Goal: Check status: Check status

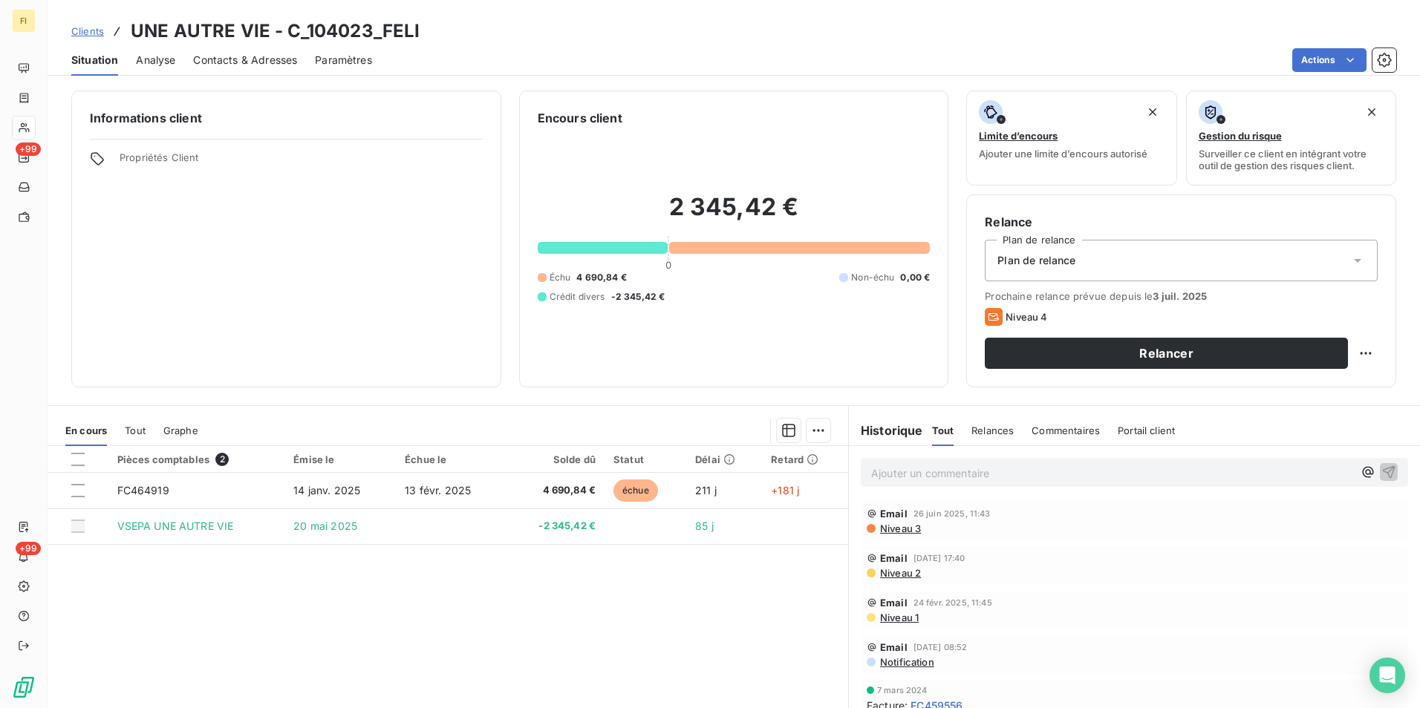
click at [92, 32] on span "Clients" at bounding box center [87, 31] width 33 height 12
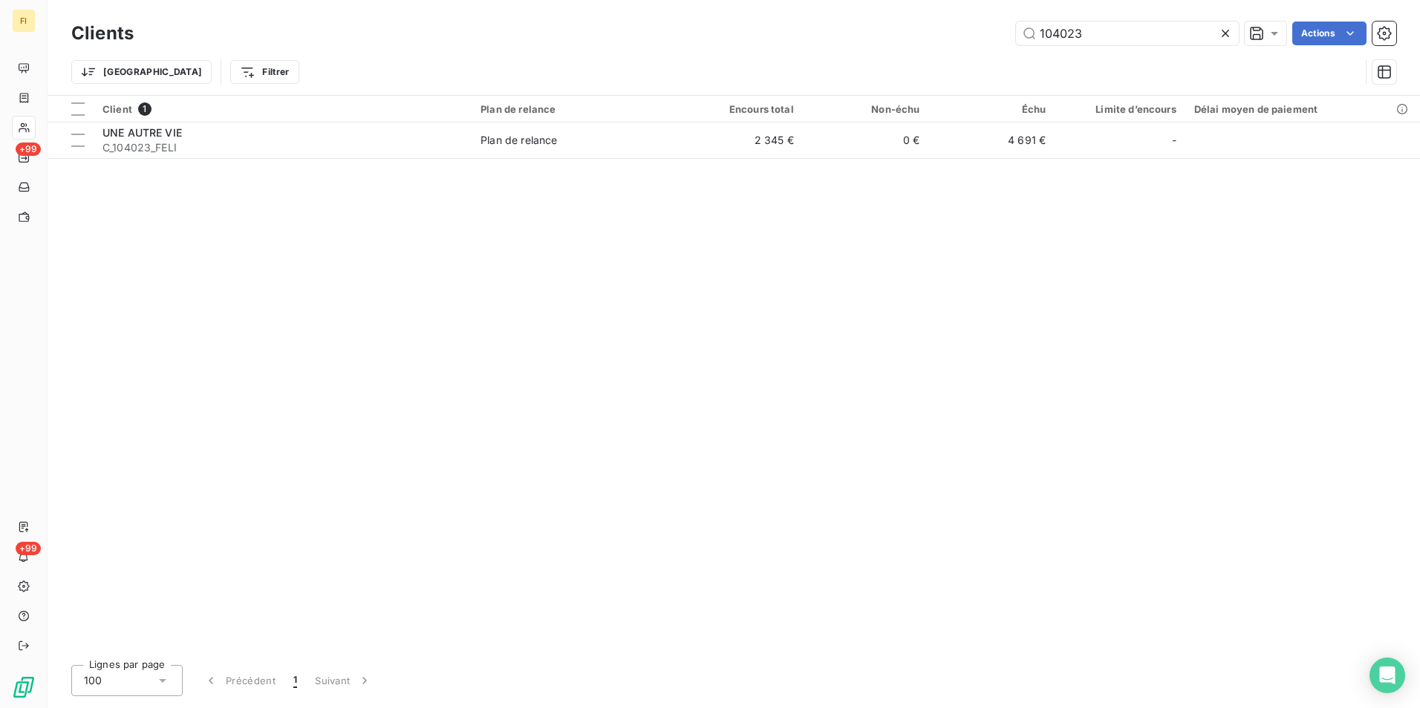
drag, startPoint x: 1122, startPoint y: 39, endPoint x: 844, endPoint y: 45, distance: 278.6
click at [864, 45] on div "104023 Actions" at bounding box center [774, 34] width 1245 height 24
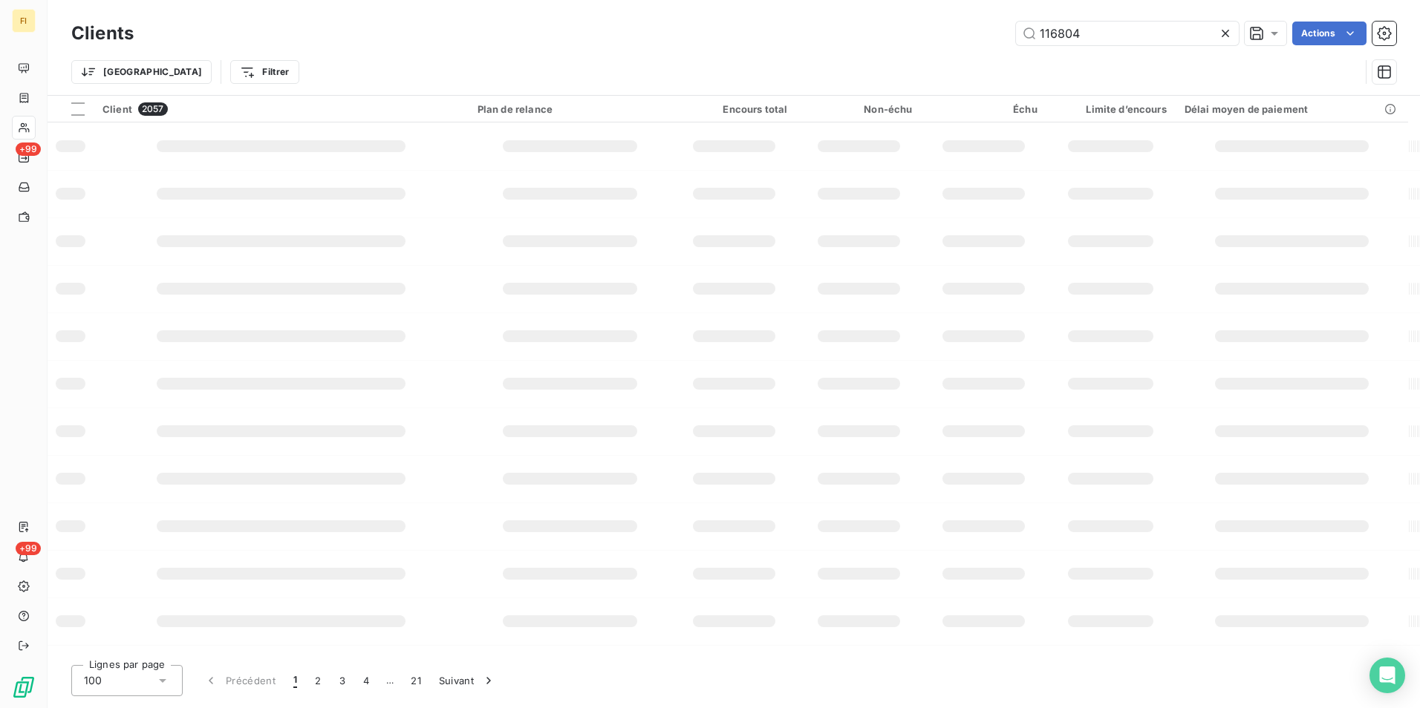
type input "116804"
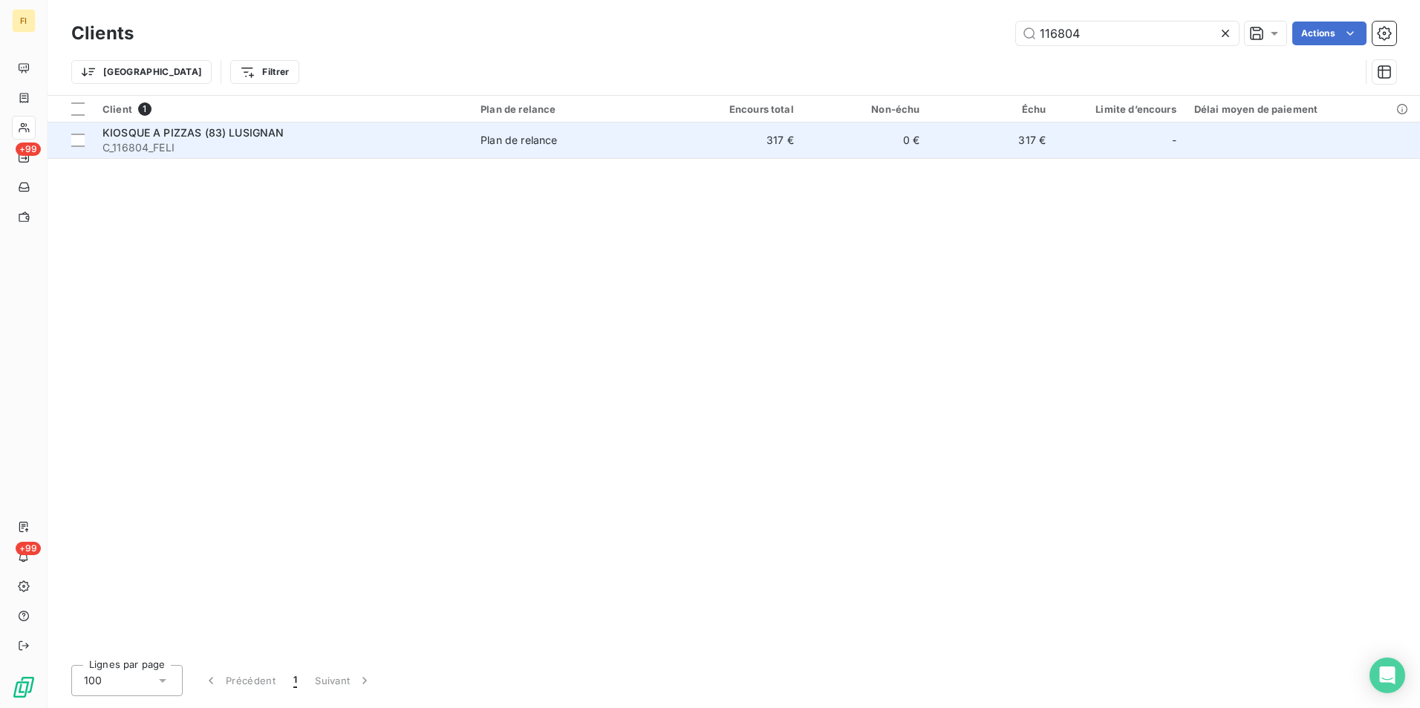
click at [717, 141] on td "317 €" at bounding box center [740, 141] width 126 height 36
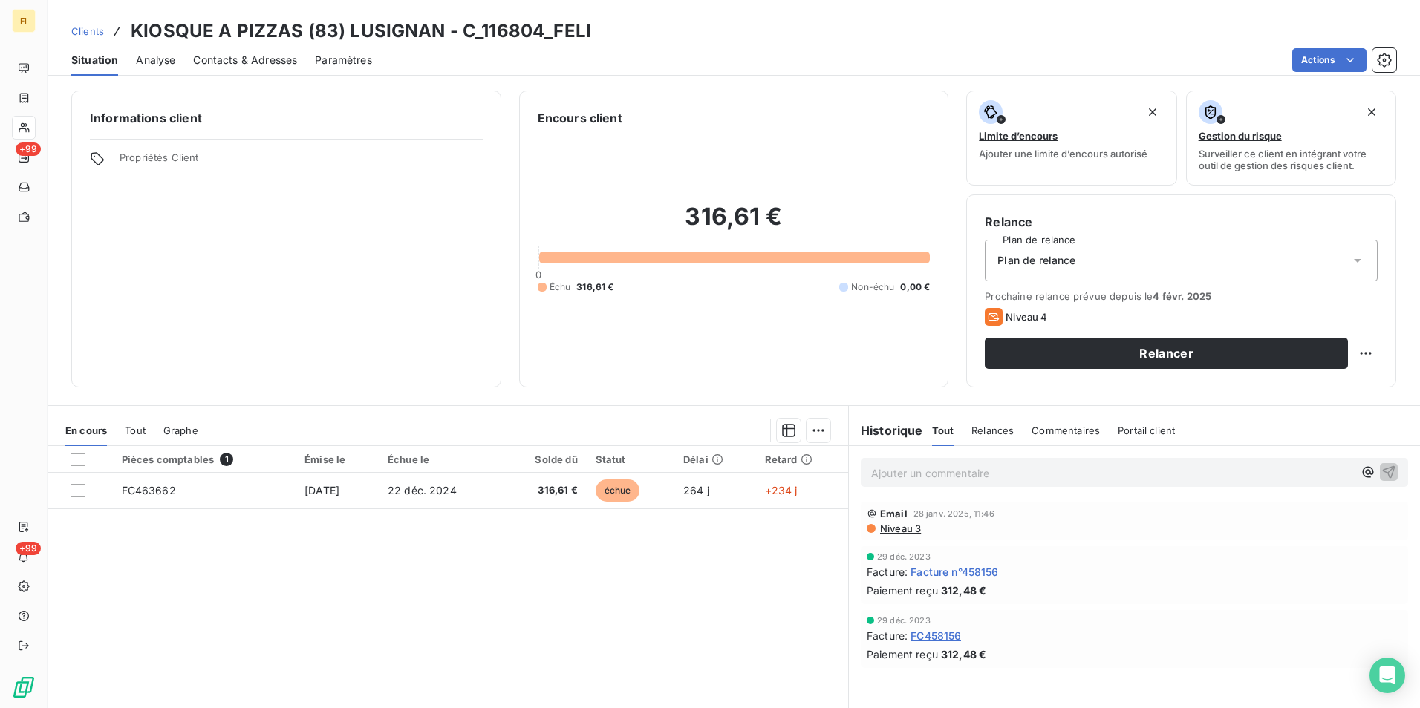
click at [93, 30] on span "Clients" at bounding box center [87, 31] width 33 height 12
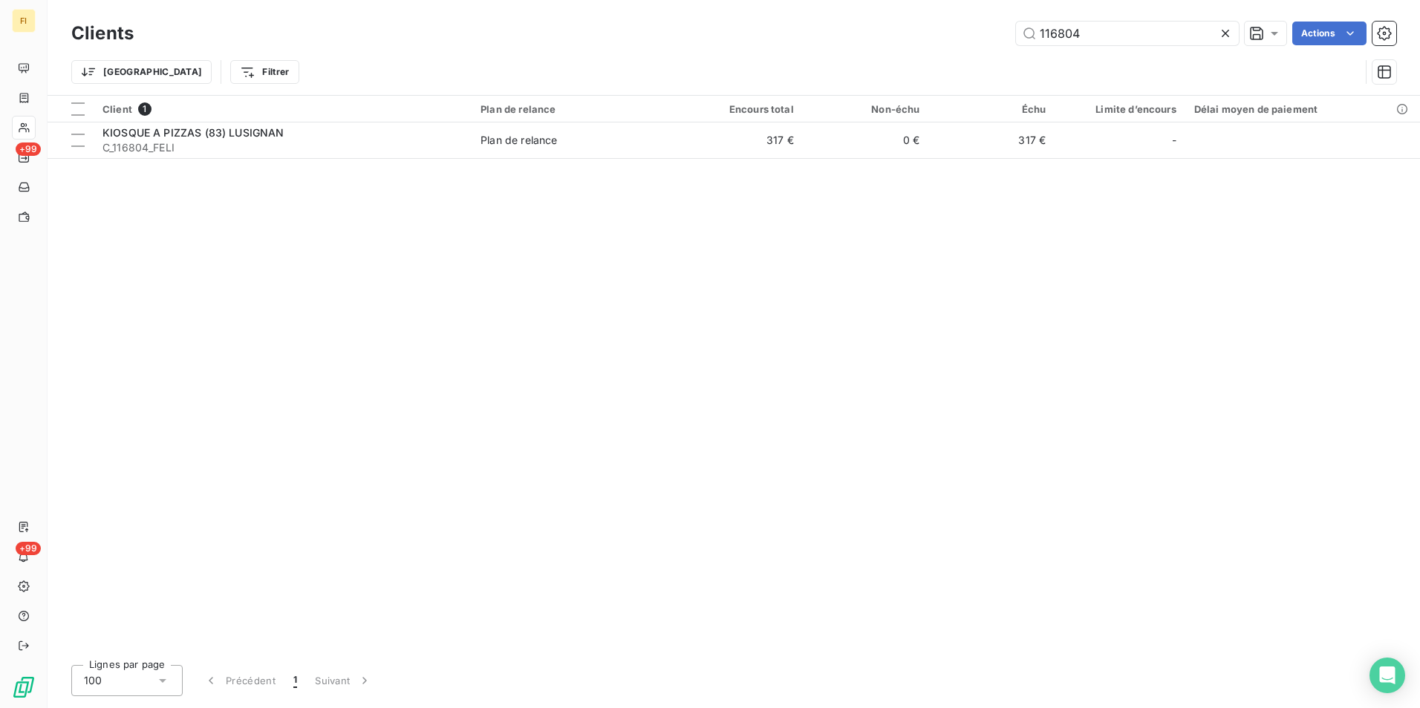
drag, startPoint x: 1176, startPoint y: 36, endPoint x: 831, endPoint y: 62, distance: 345.5
click at [876, 60] on div "Clients 116804 Actions Trier Filtrer" at bounding box center [733, 56] width 1325 height 77
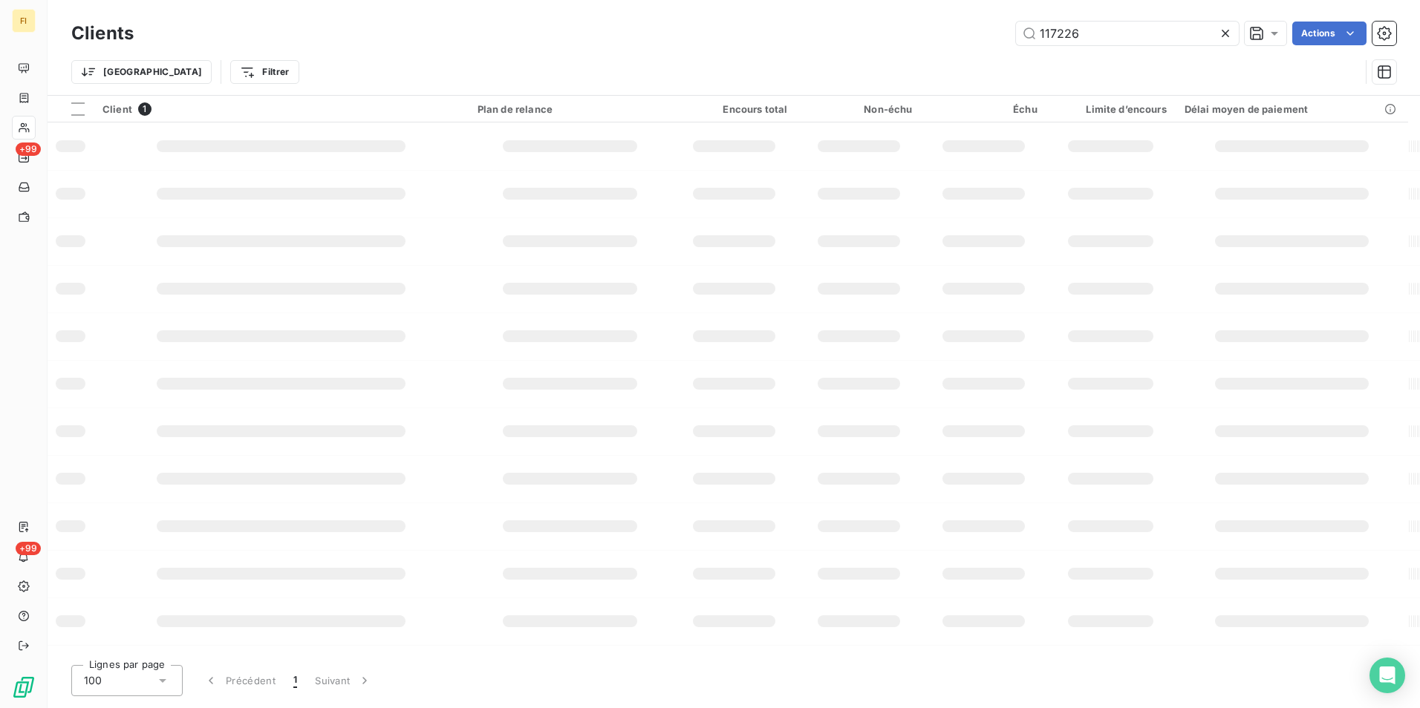
type input "117226"
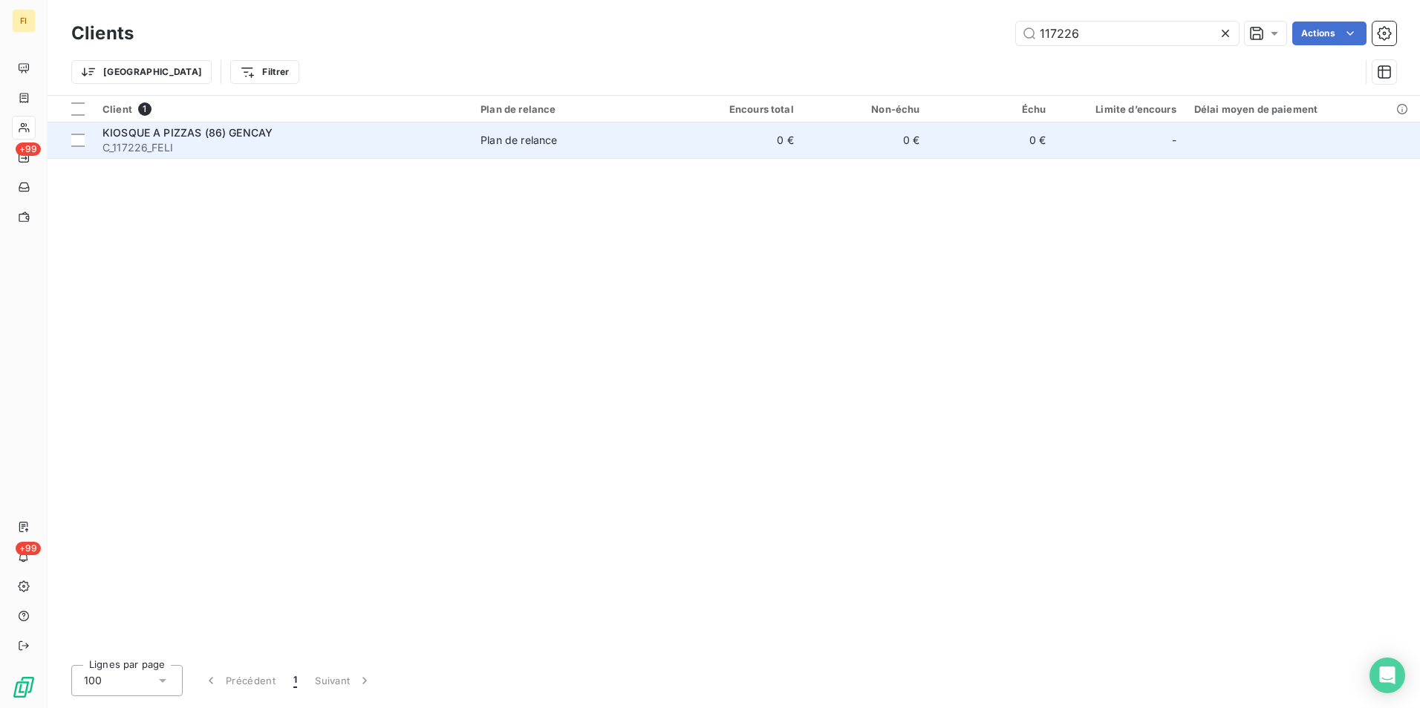
click at [511, 138] on div "Plan de relance" at bounding box center [518, 140] width 76 height 15
